Goal: Information Seeking & Learning: Check status

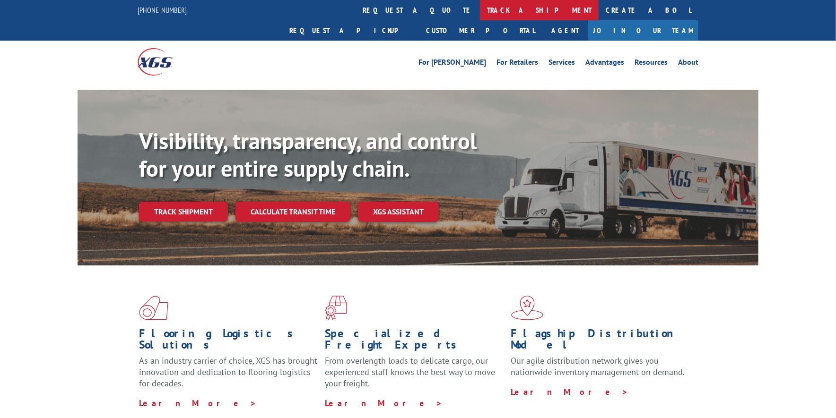
click at [480, 11] on link "track a shipment" at bounding box center [539, 10] width 119 height 20
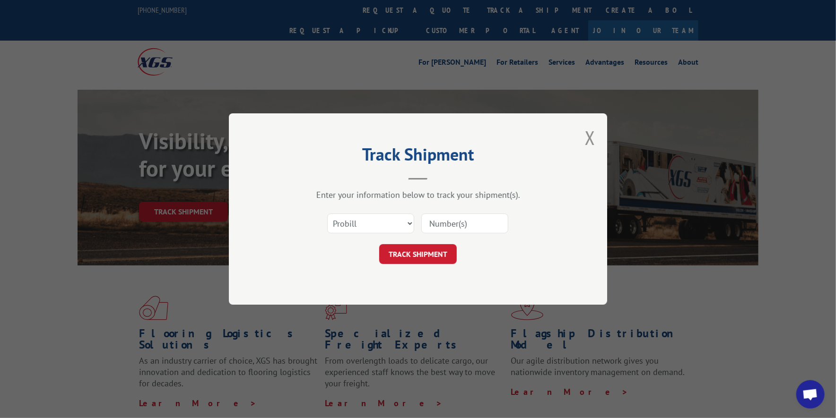
click at [439, 227] on input at bounding box center [464, 224] width 87 height 20
paste input "17637510"
click at [430, 225] on input "17637510" at bounding box center [464, 224] width 87 height 20
type input "17637510"
click at [418, 251] on button "TRACK SHIPMENT" at bounding box center [418, 254] width 78 height 20
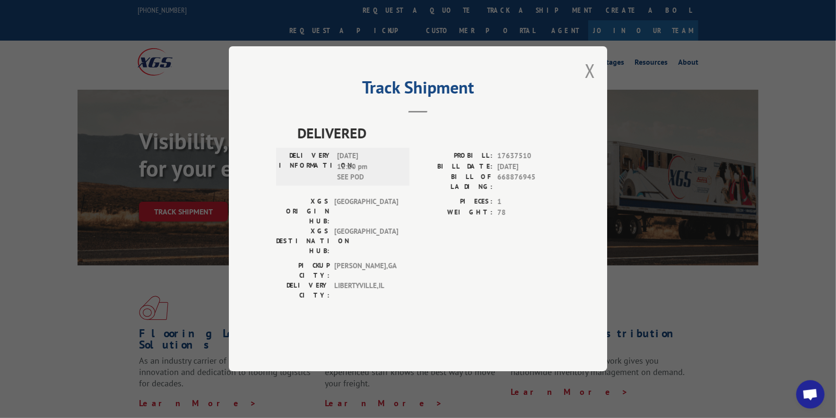
click at [360, 183] on span "[DATE] 12:20 pm SEE POD" at bounding box center [369, 167] width 64 height 32
click at [361, 183] on span "[DATE] 12:20 pm SEE POD" at bounding box center [369, 167] width 64 height 32
click at [589, 83] on button "Close modal" at bounding box center [590, 70] width 10 height 25
